Goal: Register for event/course

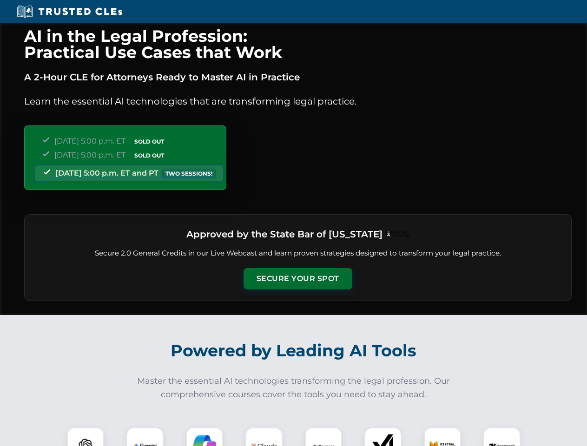
click at [298, 279] on button "Secure Your Spot" at bounding box center [298, 278] width 109 height 21
click at [86, 437] on img at bounding box center [85, 446] width 27 height 27
click at [145, 437] on img at bounding box center [144, 446] width 23 height 23
